Goal: Task Accomplishment & Management: Manage account settings

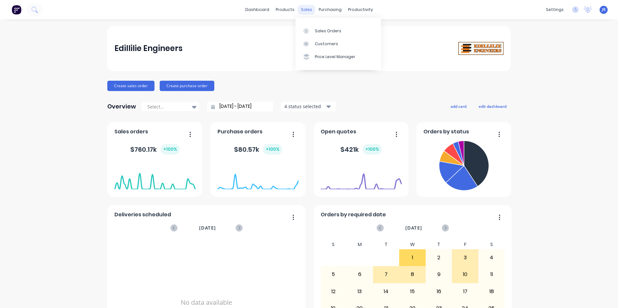
click at [303, 11] on div "sales" at bounding box center [307, 10] width 18 height 10
click at [317, 32] on div "Sales Orders" at bounding box center [328, 31] width 27 height 6
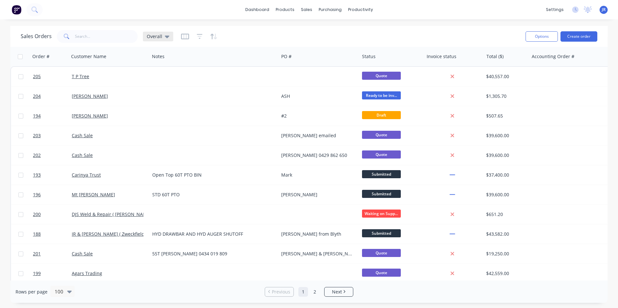
click at [162, 37] on div "Overall" at bounding box center [158, 37] width 23 height 6
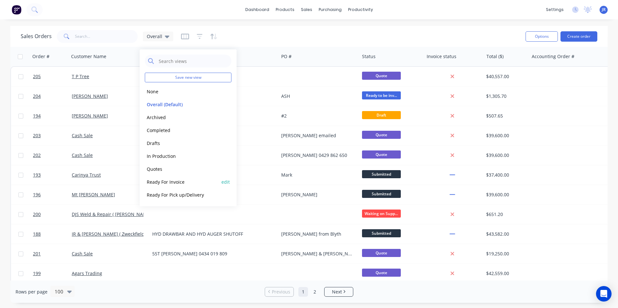
click at [178, 180] on button "Ready For Invoice" at bounding box center [182, 181] width 74 height 7
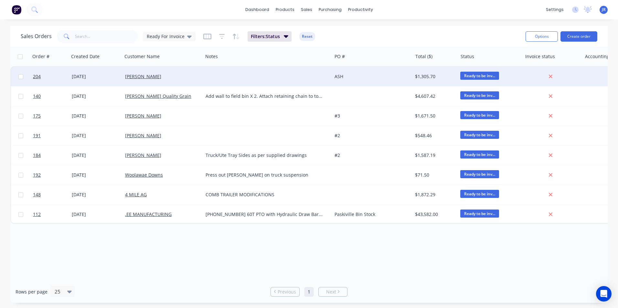
click at [198, 79] on div "[PERSON_NAME]" at bounding box center [162, 76] width 75 height 6
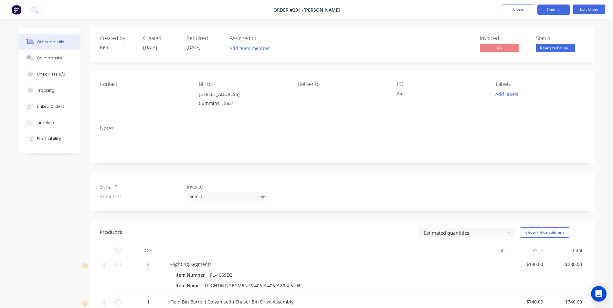
click at [549, 12] on button "Options" at bounding box center [554, 10] width 32 height 10
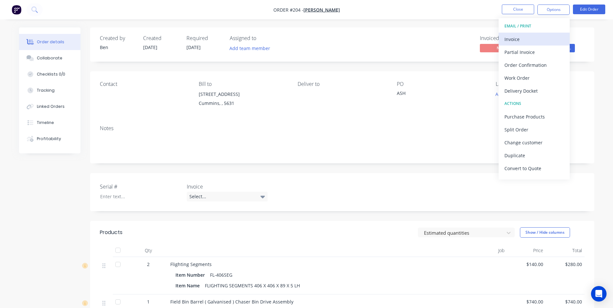
click at [528, 44] on button "Invoice" at bounding box center [534, 39] width 71 height 13
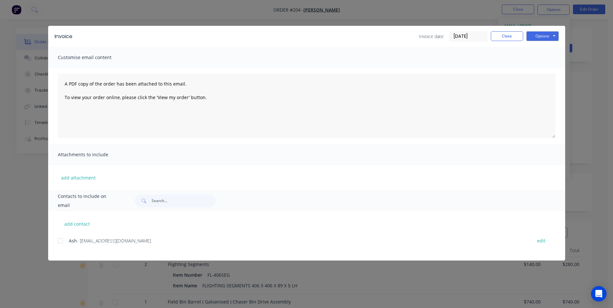
click at [60, 243] on div at bounding box center [60, 241] width 13 height 13
click at [543, 37] on button "Options" at bounding box center [543, 36] width 32 height 10
click at [546, 71] on button "Email" at bounding box center [547, 69] width 41 height 11
click at [508, 35] on button "Close" at bounding box center [507, 36] width 32 height 10
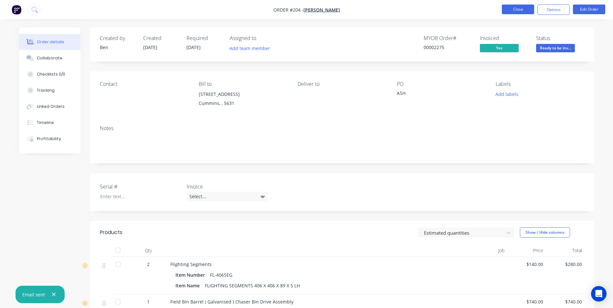
click at [520, 7] on button "Close" at bounding box center [518, 10] width 32 height 10
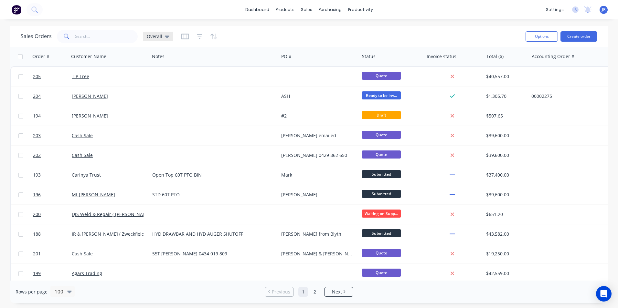
click at [162, 39] on div "Overall" at bounding box center [158, 37] width 30 height 10
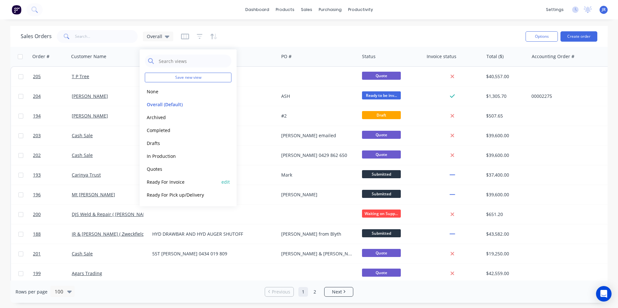
click at [194, 180] on button "Ready For Invoice" at bounding box center [182, 181] width 74 height 7
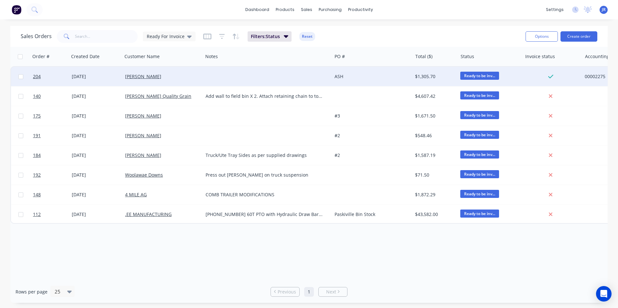
click at [286, 75] on div at bounding box center [267, 76] width 129 height 19
click at [489, 78] on span "Ready to be inv..." at bounding box center [479, 76] width 39 height 8
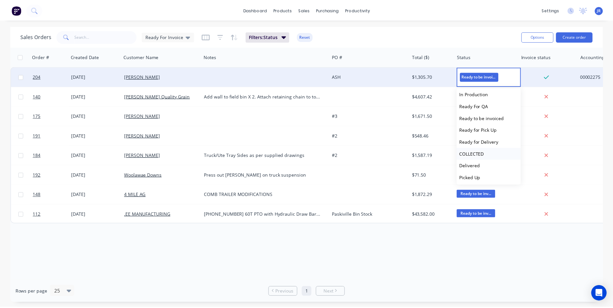
scroll to position [28, 0]
click at [491, 177] on button "Picked Up" at bounding box center [492, 176] width 65 height 12
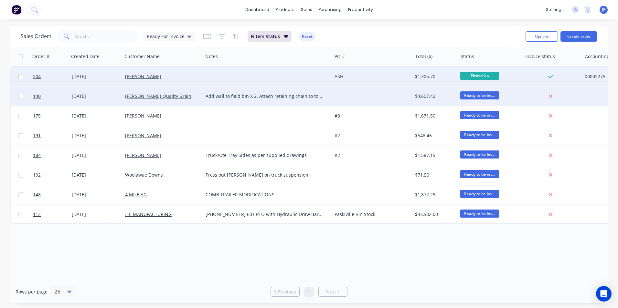
click at [479, 93] on span "Ready to be inv..." at bounding box center [479, 95] width 39 height 8
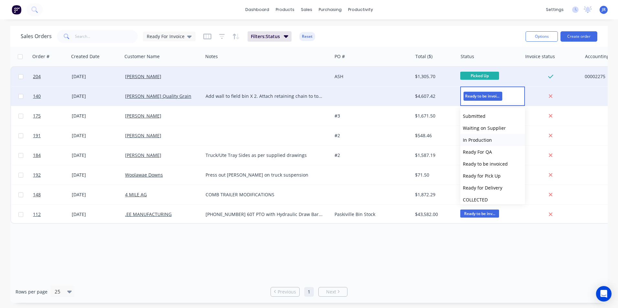
click at [489, 142] on span "In Production" at bounding box center [477, 140] width 29 height 6
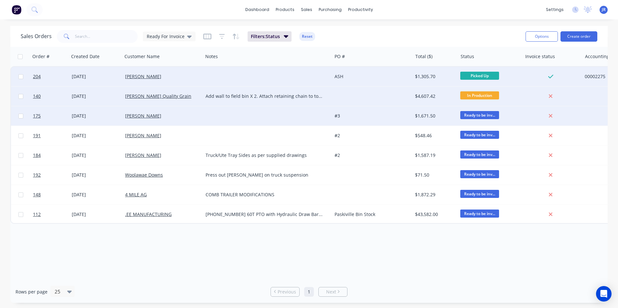
click at [387, 113] on div "#3" at bounding box center [371, 116] width 72 height 6
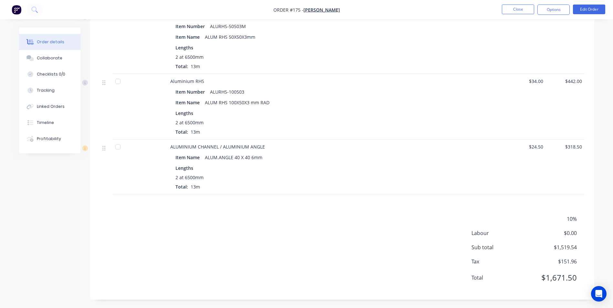
scroll to position [371, 0]
click at [512, 11] on button "Close" at bounding box center [518, 10] width 32 height 10
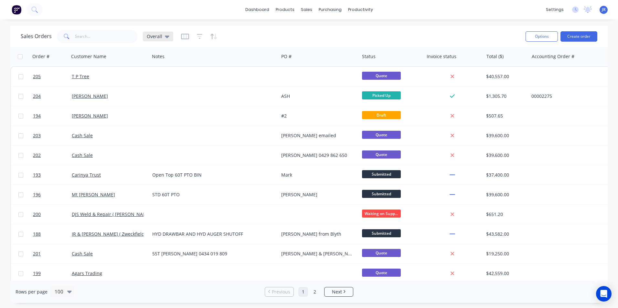
click at [166, 38] on icon at bounding box center [167, 36] width 5 height 7
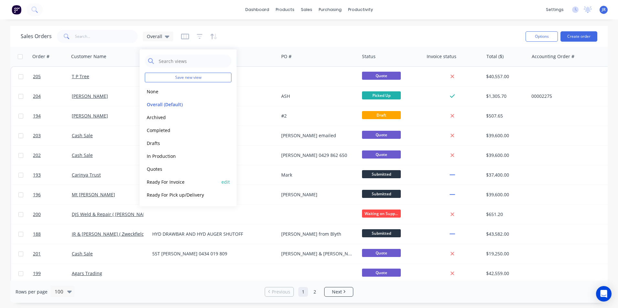
click at [192, 183] on button "Ready For Invoice" at bounding box center [182, 181] width 74 height 7
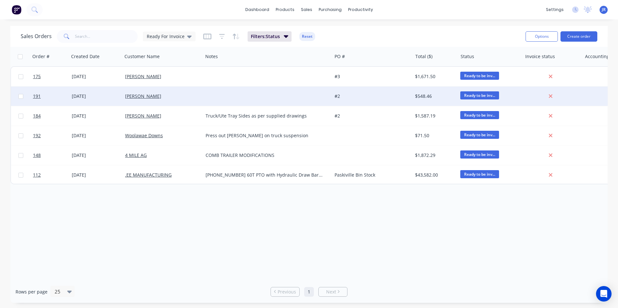
click at [373, 95] on div "#2" at bounding box center [371, 96] width 72 height 6
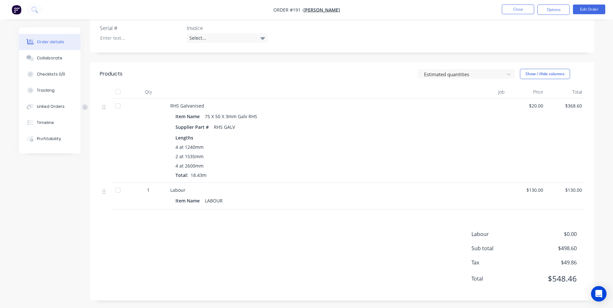
scroll to position [161, 0]
click at [533, 71] on button "Show / Hide columns" at bounding box center [545, 72] width 50 height 10
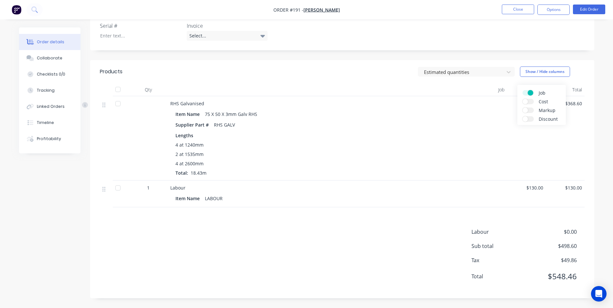
click at [545, 119] on span "Discount" at bounding box center [563, 119] width 48 height 7
click at [523, 116] on input "Discount" at bounding box center [523, 116] width 0 height 0
click at [434, 142] on div at bounding box center [450, 138] width 48 height 84
click at [549, 13] on button "Options" at bounding box center [554, 10] width 32 height 10
click at [585, 8] on button "Edit Order" at bounding box center [589, 10] width 32 height 10
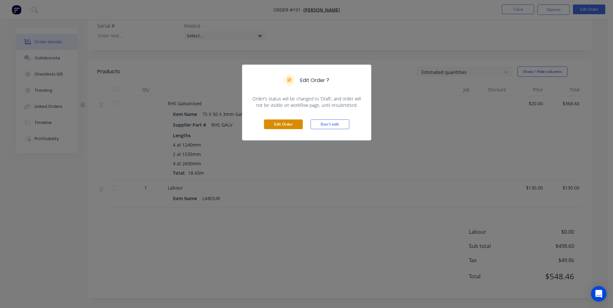
click at [297, 124] on button "Edit Order" at bounding box center [283, 125] width 39 height 10
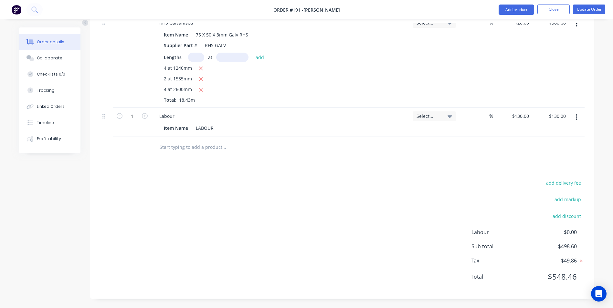
scroll to position [244, 0]
click at [565, 213] on button "add discount" at bounding box center [567, 215] width 35 height 9
drag, startPoint x: 533, startPoint y: 219, endPoint x: 469, endPoint y: 223, distance: 64.5
click at [468, 223] on div "add delivery fee add markup Discount name (Optional) 0% Labour $0.00 Sub total …" at bounding box center [342, 234] width 485 height 109
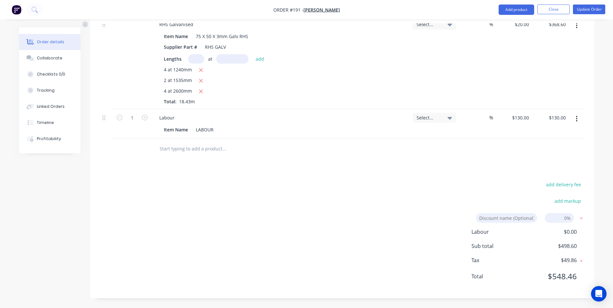
drag, startPoint x: 479, startPoint y: 219, endPoint x: 537, endPoint y: 216, distance: 58.3
click at [537, 216] on div "Discount name (Optional)" at bounding box center [504, 218] width 66 height 10
type input "Discount"
drag, startPoint x: 565, startPoint y: 218, endPoint x: 570, endPoint y: 219, distance: 5.5
click at [570, 219] on input at bounding box center [559, 218] width 29 height 10
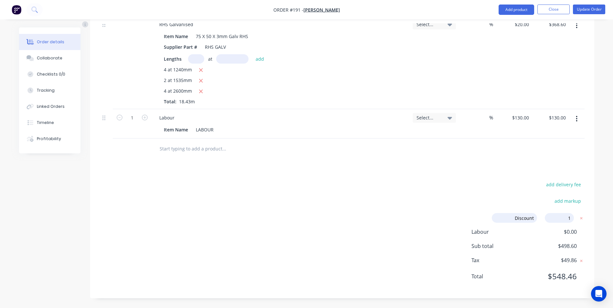
type input "10"
click at [422, 187] on div "add delivery fee add markup Discount Discount Discount name (Optional) 10 10 0%…" at bounding box center [342, 234] width 485 height 109
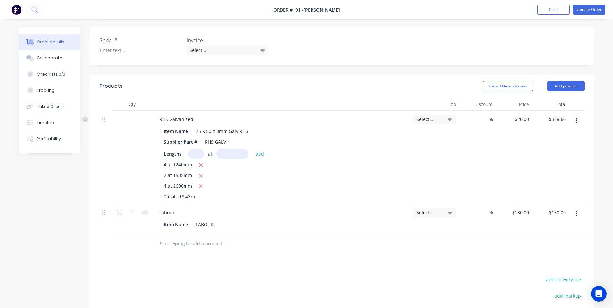
scroll to position [130, 0]
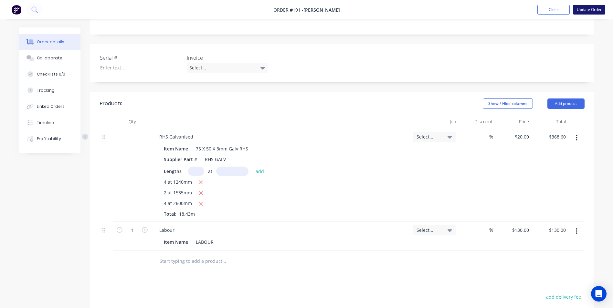
click at [583, 9] on button "Update Order" at bounding box center [589, 10] width 32 height 10
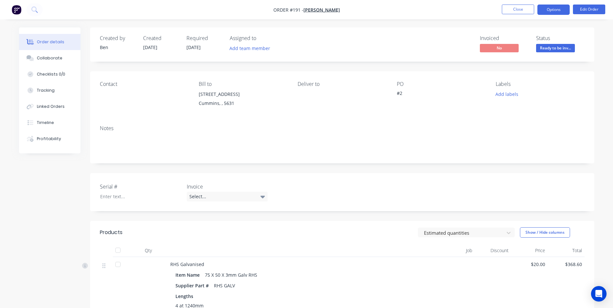
click at [551, 10] on button "Options" at bounding box center [554, 10] width 32 height 10
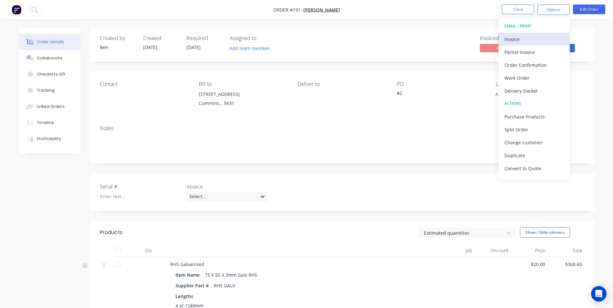
click at [525, 39] on div "Invoice" at bounding box center [534, 39] width 59 height 9
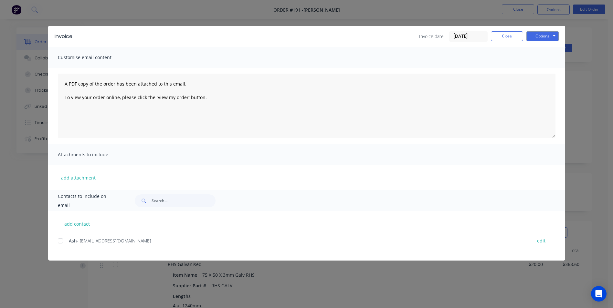
click at [59, 241] on div at bounding box center [60, 241] width 13 height 13
click at [546, 40] on button "Options" at bounding box center [543, 36] width 32 height 10
click at [547, 67] on button "Email" at bounding box center [547, 69] width 41 height 11
click at [508, 36] on button "Close" at bounding box center [507, 36] width 32 height 10
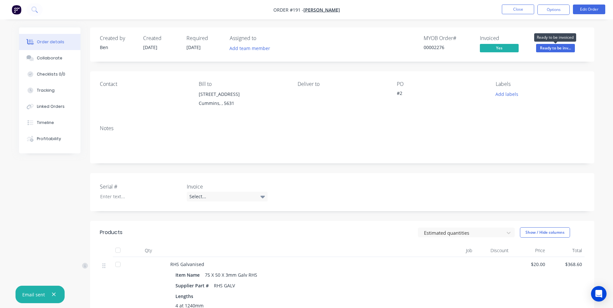
click at [544, 48] on span "Ready to be inv..." at bounding box center [555, 48] width 39 height 8
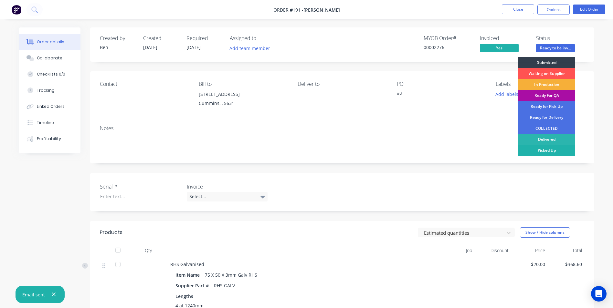
click at [544, 150] on div "Picked Up" at bounding box center [547, 150] width 57 height 11
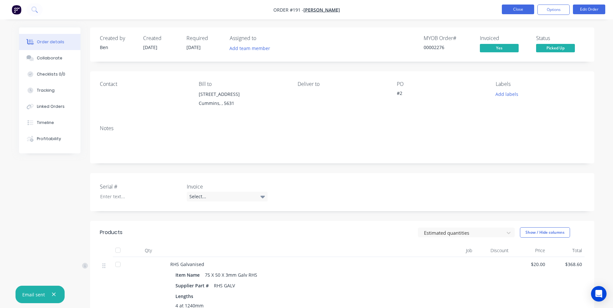
click at [520, 8] on button "Close" at bounding box center [518, 10] width 32 height 10
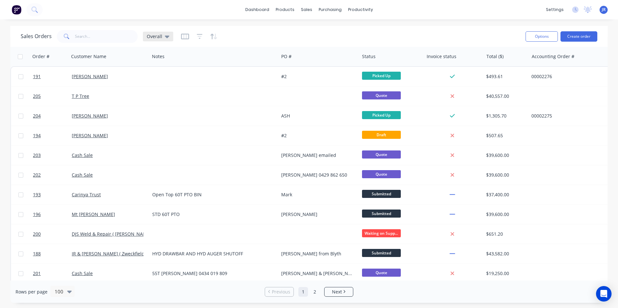
click at [150, 39] on span "Overall" at bounding box center [155, 36] width 16 height 7
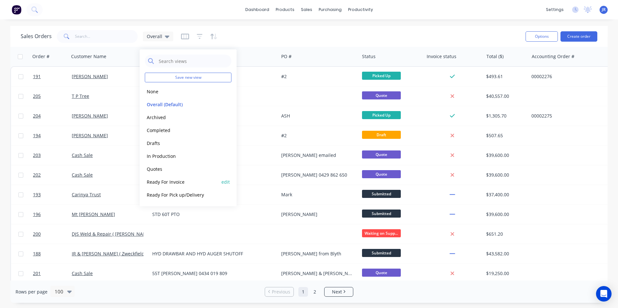
click at [185, 182] on button "Ready For Invoice" at bounding box center [182, 181] width 74 height 7
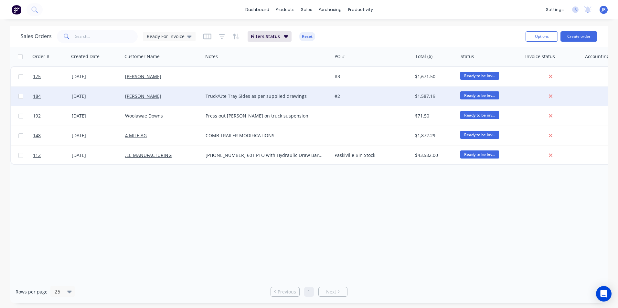
click at [360, 96] on div "#2" at bounding box center [371, 96] width 72 height 6
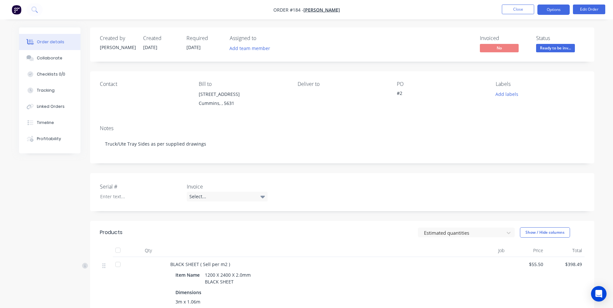
click at [561, 7] on button "Options" at bounding box center [554, 10] width 32 height 10
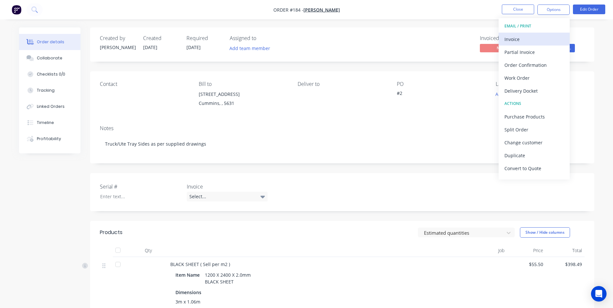
click at [531, 40] on div "Invoice" at bounding box center [534, 39] width 59 height 9
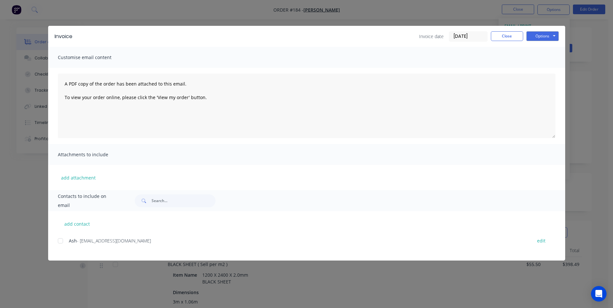
click at [59, 242] on div at bounding box center [60, 241] width 13 height 13
click at [541, 35] on button "Options" at bounding box center [543, 36] width 32 height 10
click at [548, 68] on button "Email" at bounding box center [547, 69] width 41 height 11
click at [509, 34] on button "Close" at bounding box center [507, 36] width 32 height 10
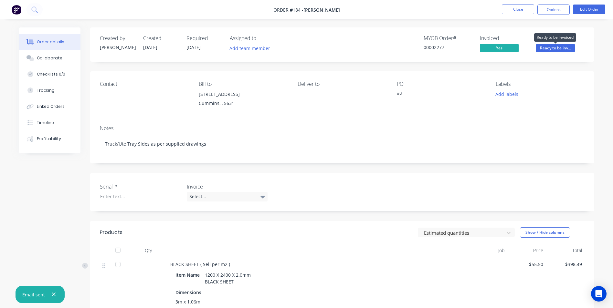
click at [551, 50] on span "Ready to be inv..." at bounding box center [555, 48] width 39 height 8
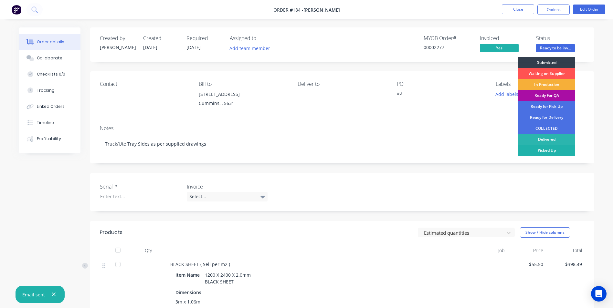
click at [551, 150] on div "Picked Up" at bounding box center [547, 150] width 57 height 11
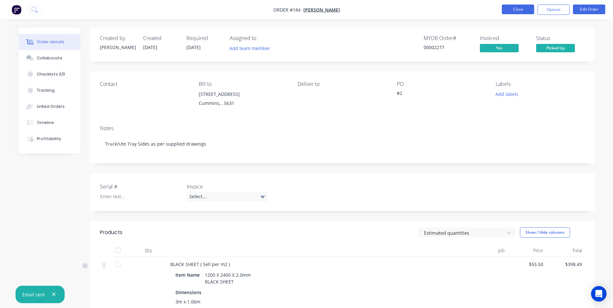
click at [524, 9] on button "Close" at bounding box center [518, 10] width 32 height 10
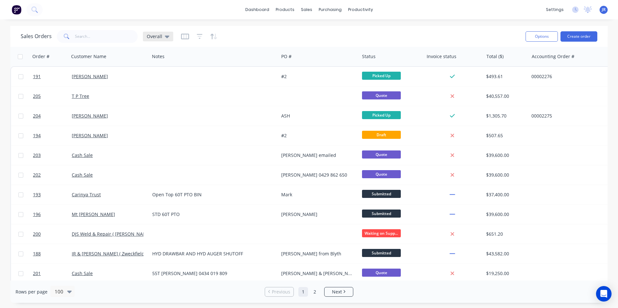
click at [165, 36] on icon at bounding box center [167, 37] width 5 height 3
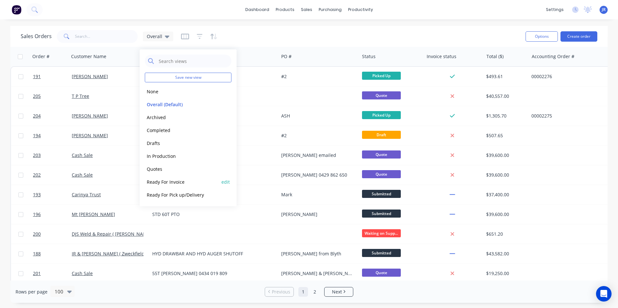
click at [180, 182] on button "Ready For Invoice" at bounding box center [182, 181] width 74 height 7
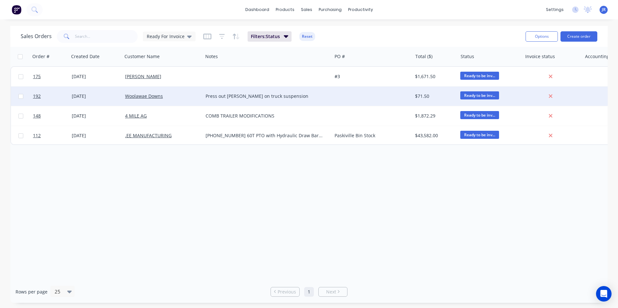
click at [353, 94] on div at bounding box center [372, 96] width 80 height 19
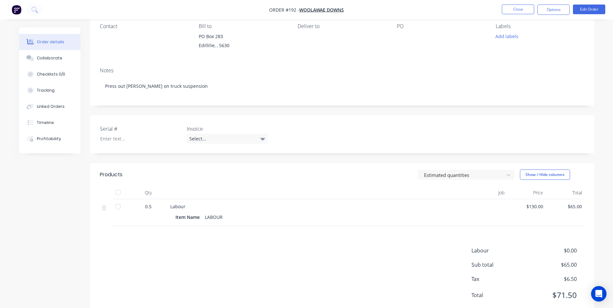
scroll to position [77, 0]
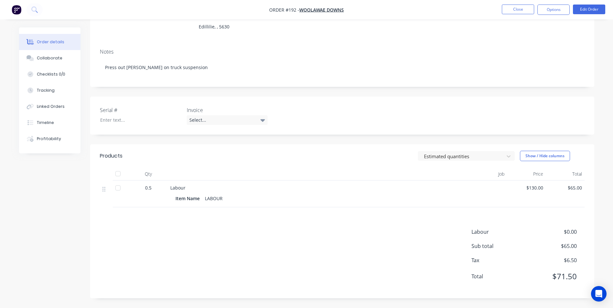
click at [225, 199] on div "LABOUR" at bounding box center [213, 198] width 23 height 9
click at [222, 198] on div "LABOUR" at bounding box center [213, 198] width 23 height 9
click at [193, 187] on div "Labour" at bounding box center [313, 188] width 286 height 7
drag, startPoint x: 227, startPoint y: 200, endPoint x: 223, endPoint y: 200, distance: 3.6
click at [226, 200] on div "Item Name LABOUR" at bounding box center [313, 198] width 275 height 9
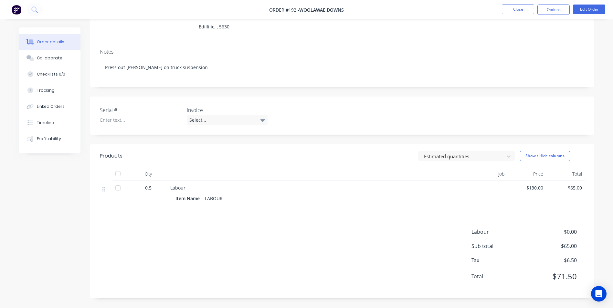
click at [222, 199] on div "LABOUR" at bounding box center [213, 198] width 23 height 9
click at [588, 6] on button "Edit Order" at bounding box center [589, 10] width 32 height 10
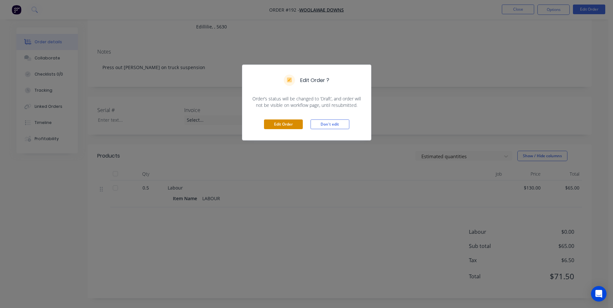
click at [296, 125] on button "Edit Order" at bounding box center [283, 125] width 39 height 10
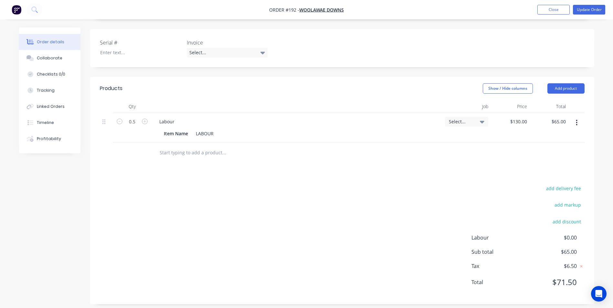
scroll to position [151, 0]
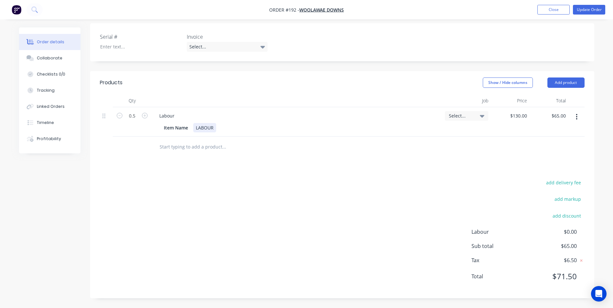
click at [214, 127] on div "LABOUR" at bounding box center [204, 127] width 23 height 9
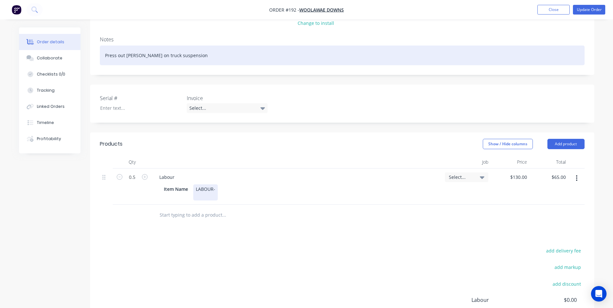
scroll to position [118, 0]
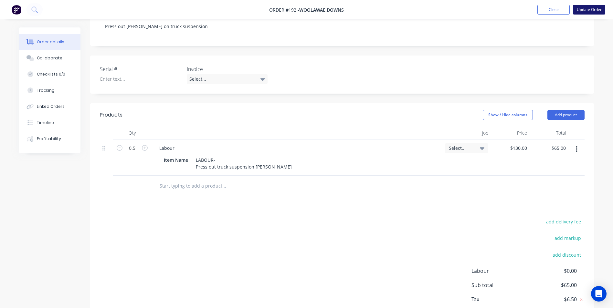
click at [585, 12] on button "Update Order" at bounding box center [589, 10] width 32 height 10
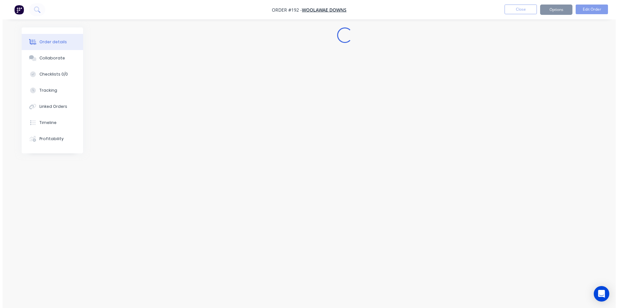
scroll to position [0, 0]
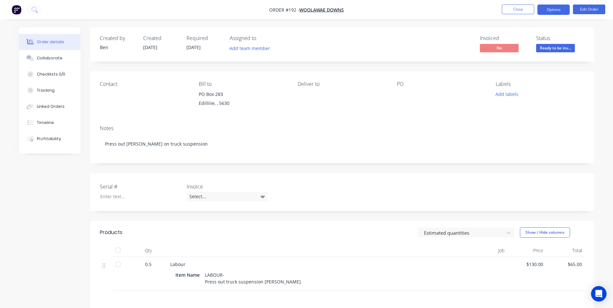
click at [558, 10] on button "Options" at bounding box center [554, 10] width 32 height 10
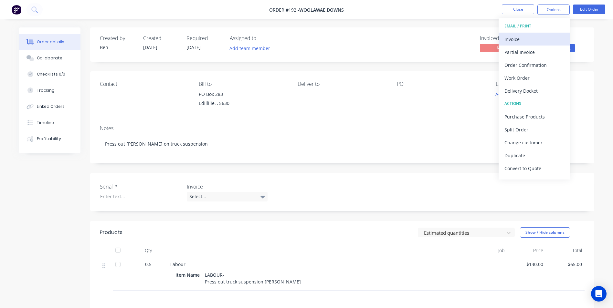
click at [525, 38] on div "Invoice" at bounding box center [534, 39] width 59 height 9
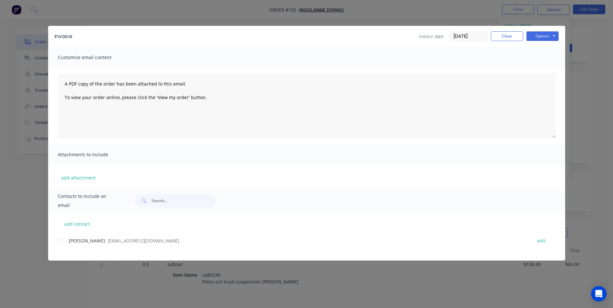
click at [59, 241] on div at bounding box center [60, 241] width 13 height 13
click at [551, 37] on button "Options" at bounding box center [543, 36] width 32 height 10
click at [548, 68] on button "Email" at bounding box center [547, 69] width 41 height 11
click at [512, 36] on button "Close" at bounding box center [507, 36] width 32 height 10
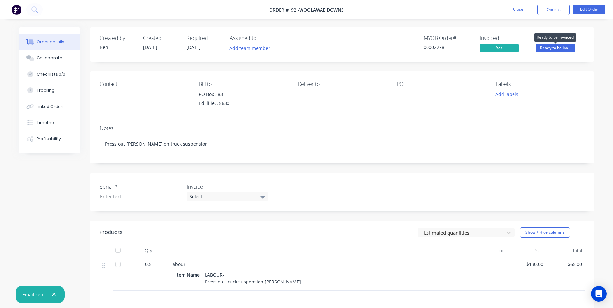
click at [546, 48] on span "Ready to be inv..." at bounding box center [555, 48] width 39 height 8
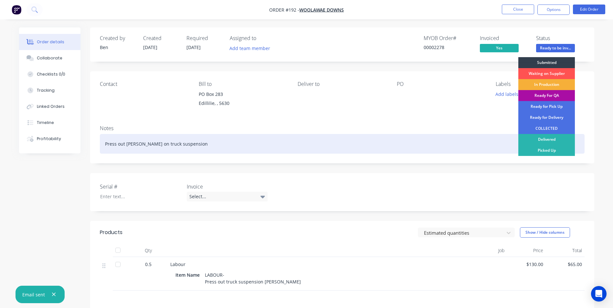
click at [564, 147] on div "Picked Up" at bounding box center [547, 150] width 57 height 11
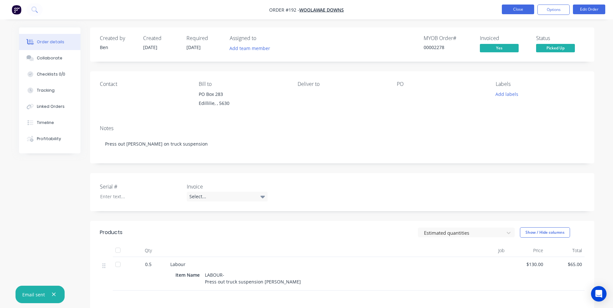
click at [522, 7] on button "Close" at bounding box center [518, 10] width 32 height 10
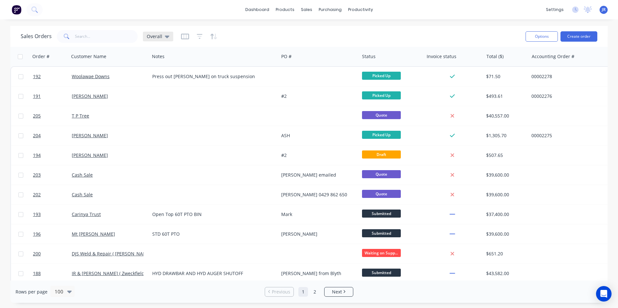
click at [162, 36] on div "Overall" at bounding box center [158, 37] width 23 height 6
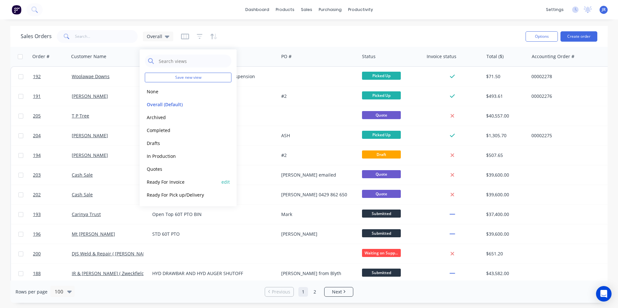
click at [197, 185] on button "Ready For Invoice" at bounding box center [182, 181] width 74 height 7
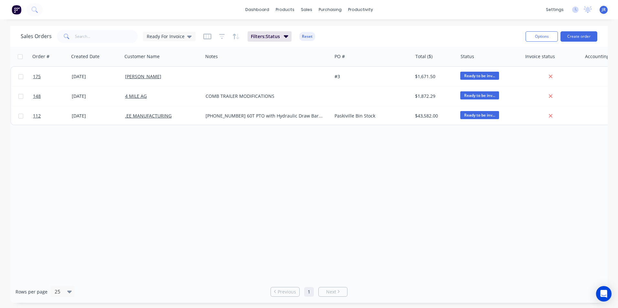
click at [229, 144] on div "Order # Created Date Customer Name Notes PO # Total ($) Status Invoice status A…" at bounding box center [308, 164] width 597 height 234
click at [202, 117] on button "Archive" at bounding box center [211, 118] width 65 height 13
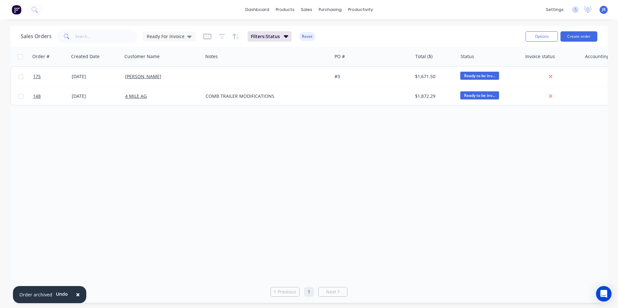
click at [291, 156] on div "Order # Created Date Customer Name Notes PO # Total ($) Status Invoice status A…" at bounding box center [308, 164] width 597 height 234
click at [175, 39] on div "Ready For Invoice" at bounding box center [169, 37] width 53 height 10
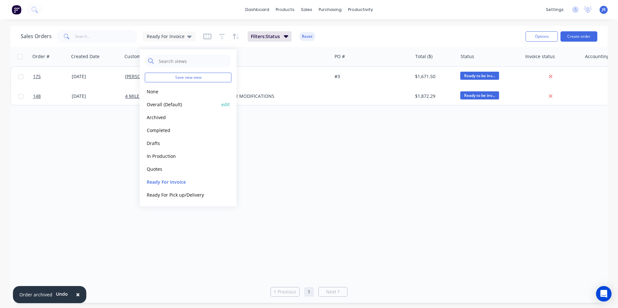
click at [185, 103] on button "Overall (Default)" at bounding box center [182, 104] width 74 height 7
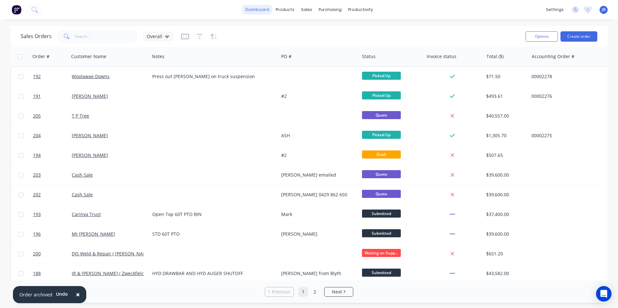
click at [265, 10] on link "dashboard" at bounding box center [257, 10] width 30 height 10
